Goal: Task Accomplishment & Management: Manage account settings

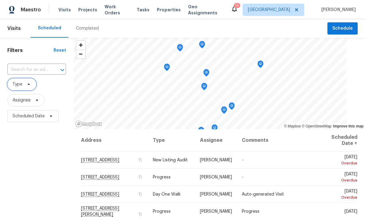
click at [29, 85] on icon at bounding box center [29, 85] width 2 height 2
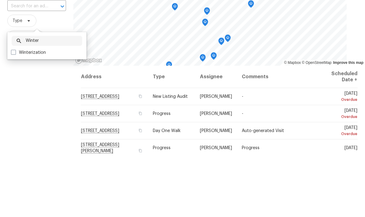
type input "Winter"
click at [25, 113] on label "Winterization" at bounding box center [28, 116] width 35 height 6
click at [15, 113] on input "Winterization" at bounding box center [13, 115] width 4 height 4
checkbox input "true"
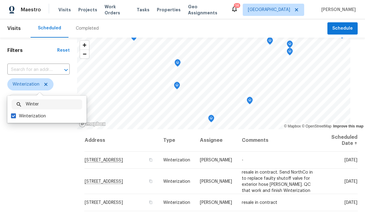
click at [26, 152] on div "Filters Reset ​ Winterization Assignee Scheduled Date" at bounding box center [38, 170] width 77 height 265
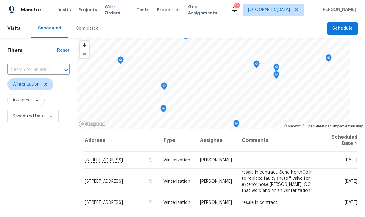
click at [165, 85] on icon "Map marker" at bounding box center [164, 86] width 2 height 2
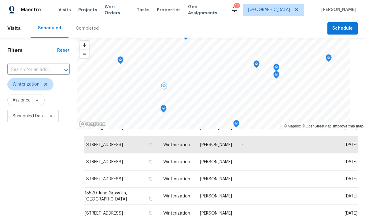
scroll to position [196, 0]
click at [0, 0] on icon at bounding box center [0, 0] width 0 height 0
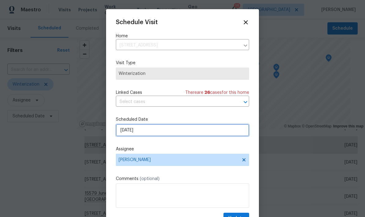
click at [130, 134] on input "[DATE]" at bounding box center [182, 130] width 133 height 12
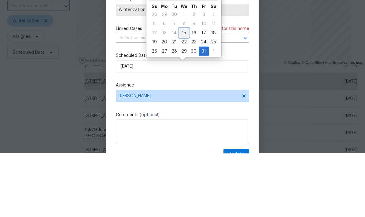
click at [182, 92] on div "15" at bounding box center [184, 96] width 10 height 9
type input "[DATE]"
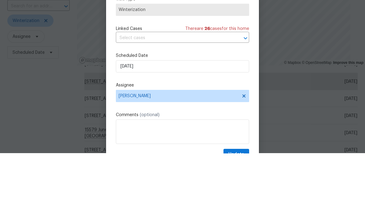
scroll to position [24, 0]
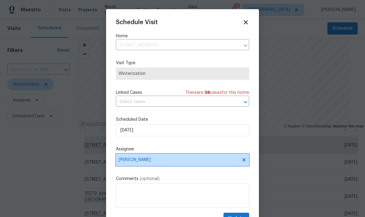
click at [230, 162] on span "[PERSON_NAME]" at bounding box center [179, 159] width 120 height 5
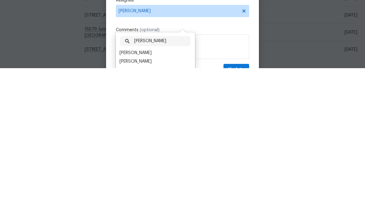
type input "[PERSON_NAME]"
click at [130, 207] on div "[PERSON_NAME]" at bounding box center [135, 210] width 32 height 6
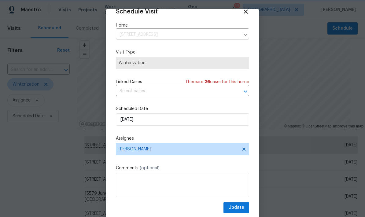
scroll to position [12, 0]
click at [240, 207] on span "Update" at bounding box center [236, 208] width 16 height 8
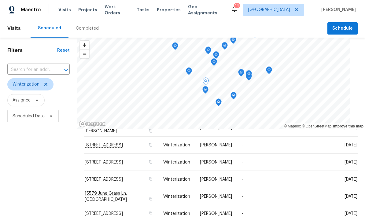
click at [205, 78] on icon "Map marker" at bounding box center [206, 81] width 6 height 7
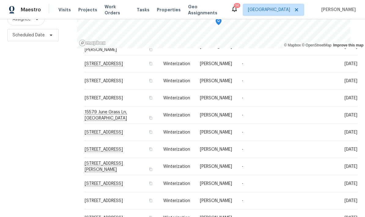
scroll to position [196, 0]
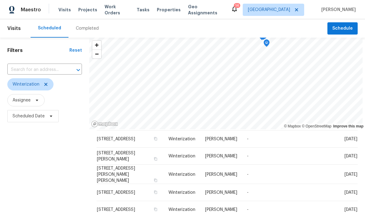
scroll to position [102, 0]
